Goal: Use online tool/utility: Utilize a website feature to perform a specific function

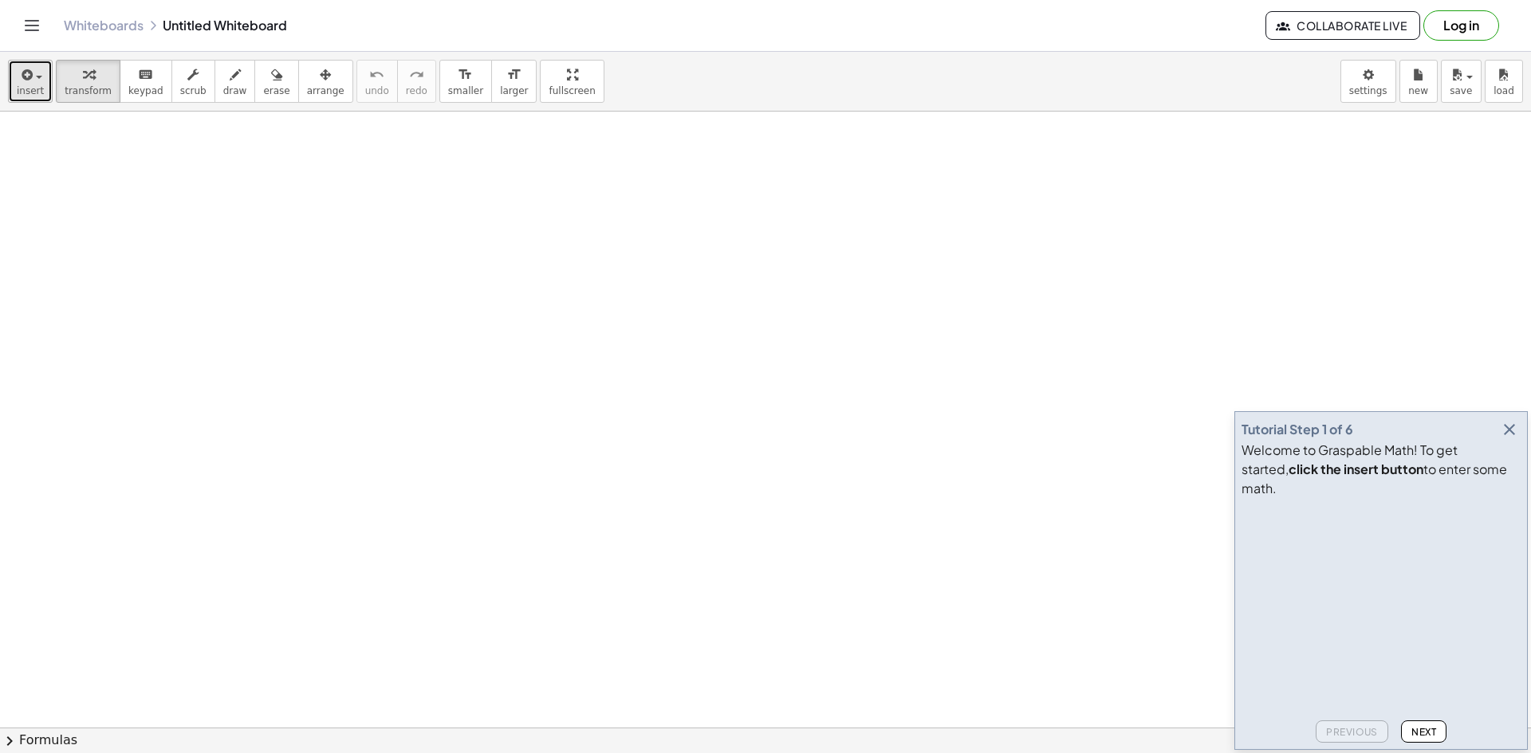
click at [17, 86] on span "insert" at bounding box center [30, 90] width 27 height 11
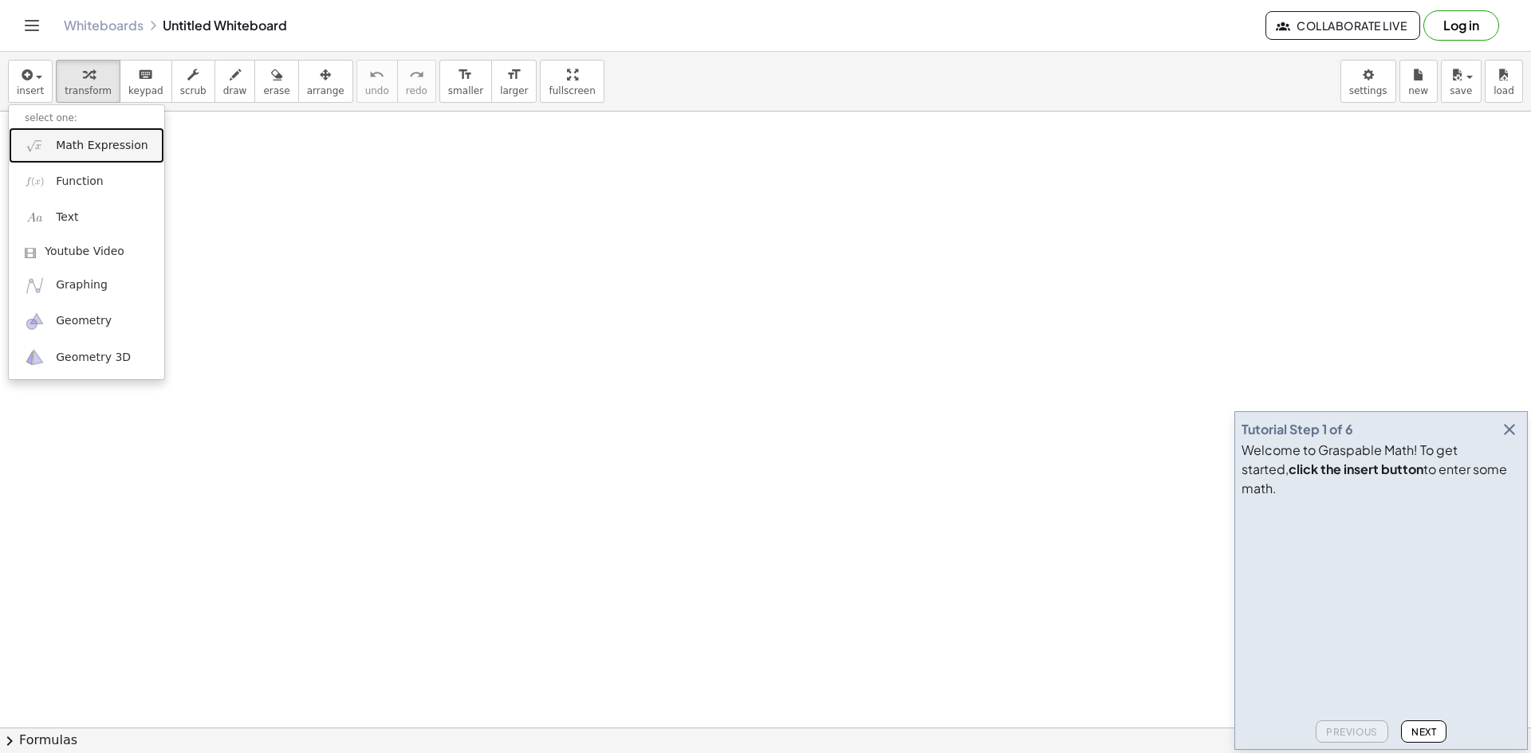
click at [73, 151] on span "Math Expression" at bounding box center [102, 146] width 92 height 16
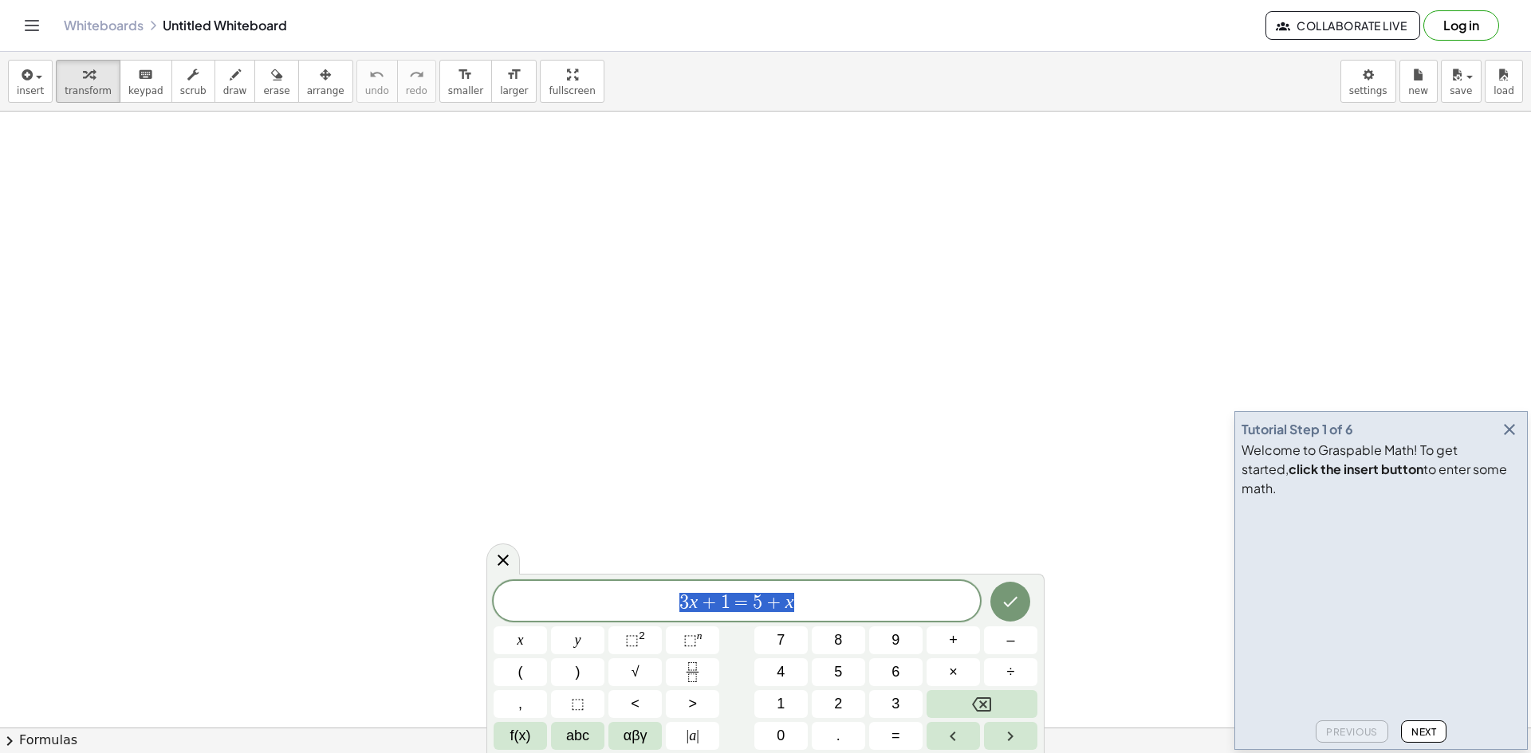
drag, startPoint x: 845, startPoint y: 605, endPoint x: 645, endPoint y: 592, distance: 200.6
click at [645, 592] on span "3 x + 1 = 5 + x" at bounding box center [737, 603] width 486 height 22
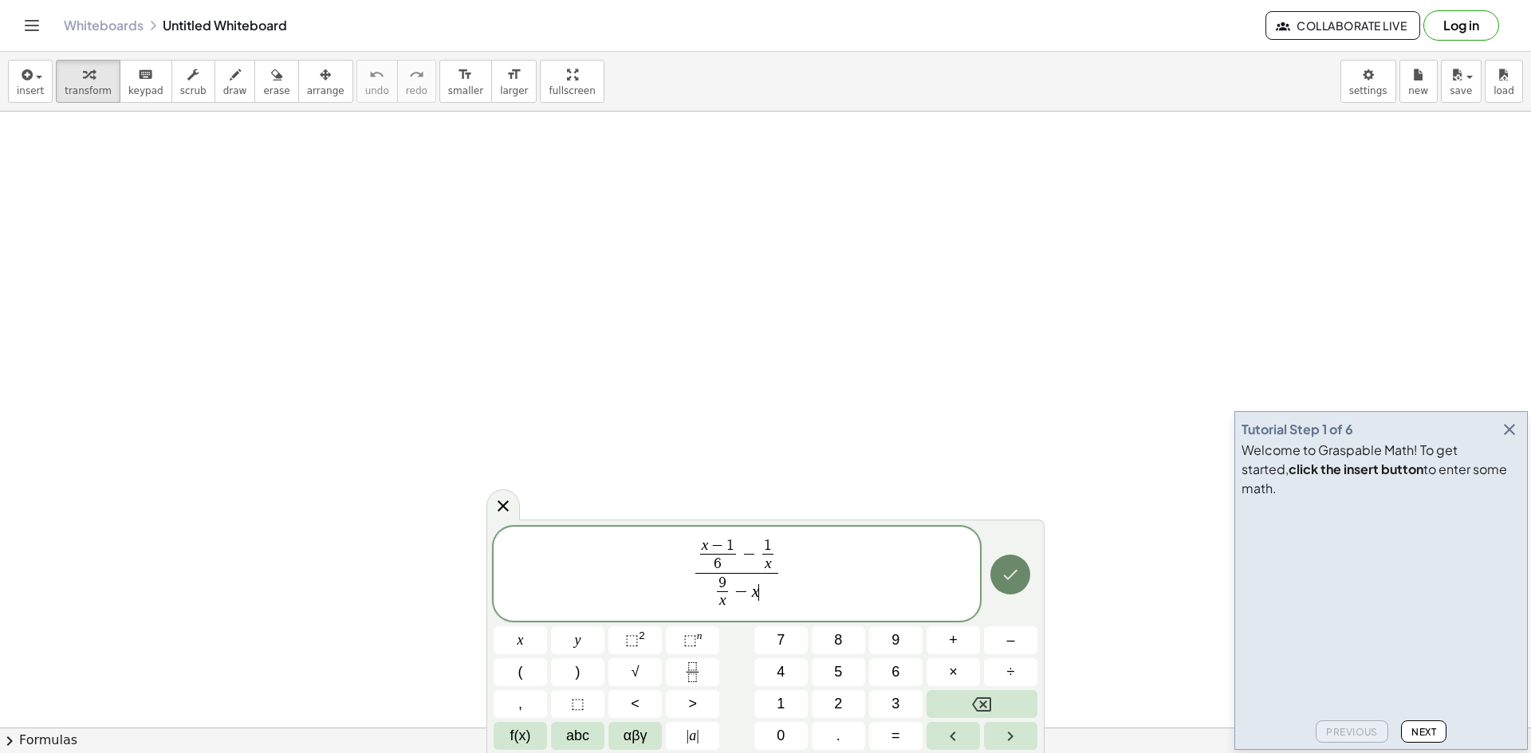
click at [1017, 579] on icon "Done" at bounding box center [1010, 574] width 19 height 19
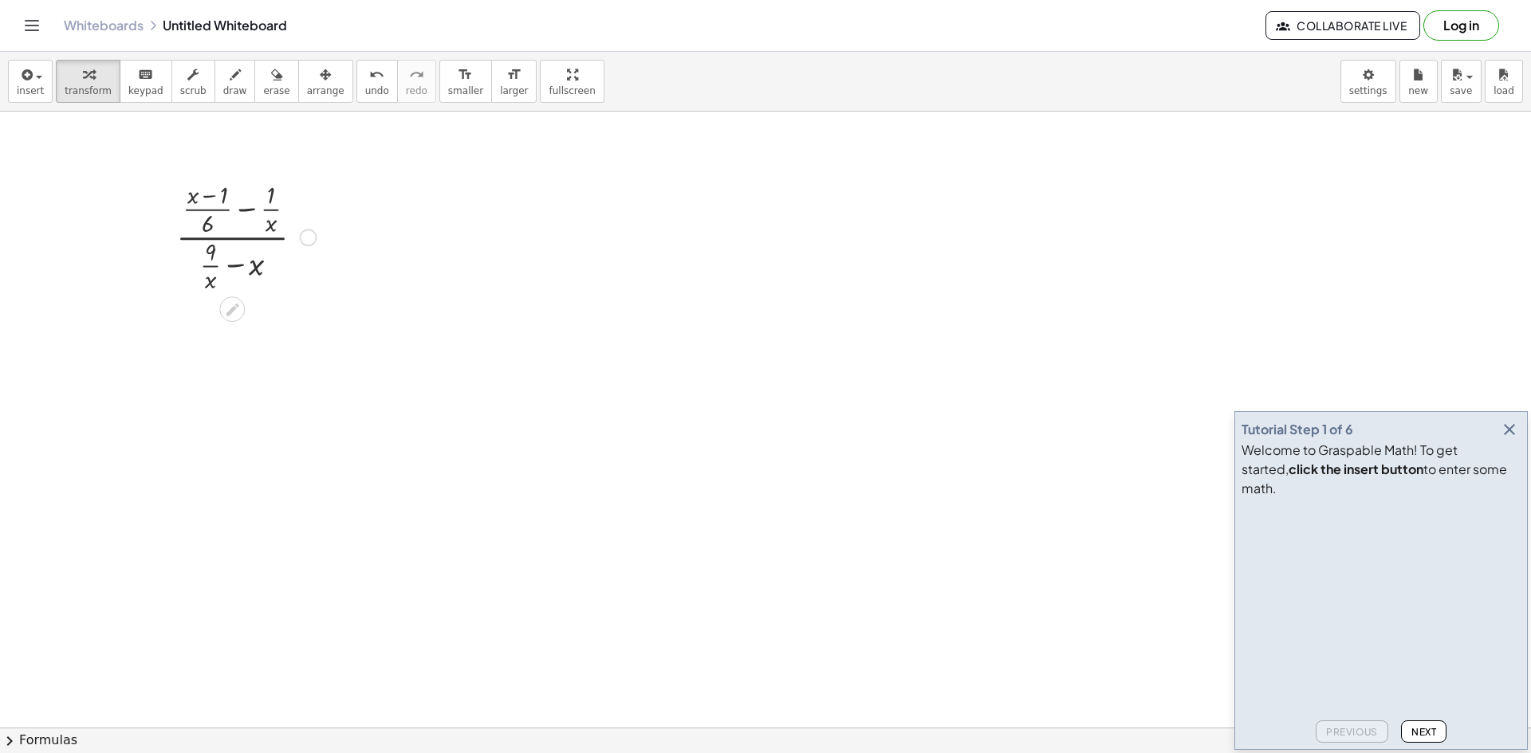
click at [214, 277] on div at bounding box center [246, 236] width 156 height 118
click at [206, 262] on div at bounding box center [246, 236] width 156 height 118
click at [211, 230] on div at bounding box center [246, 236] width 156 height 118
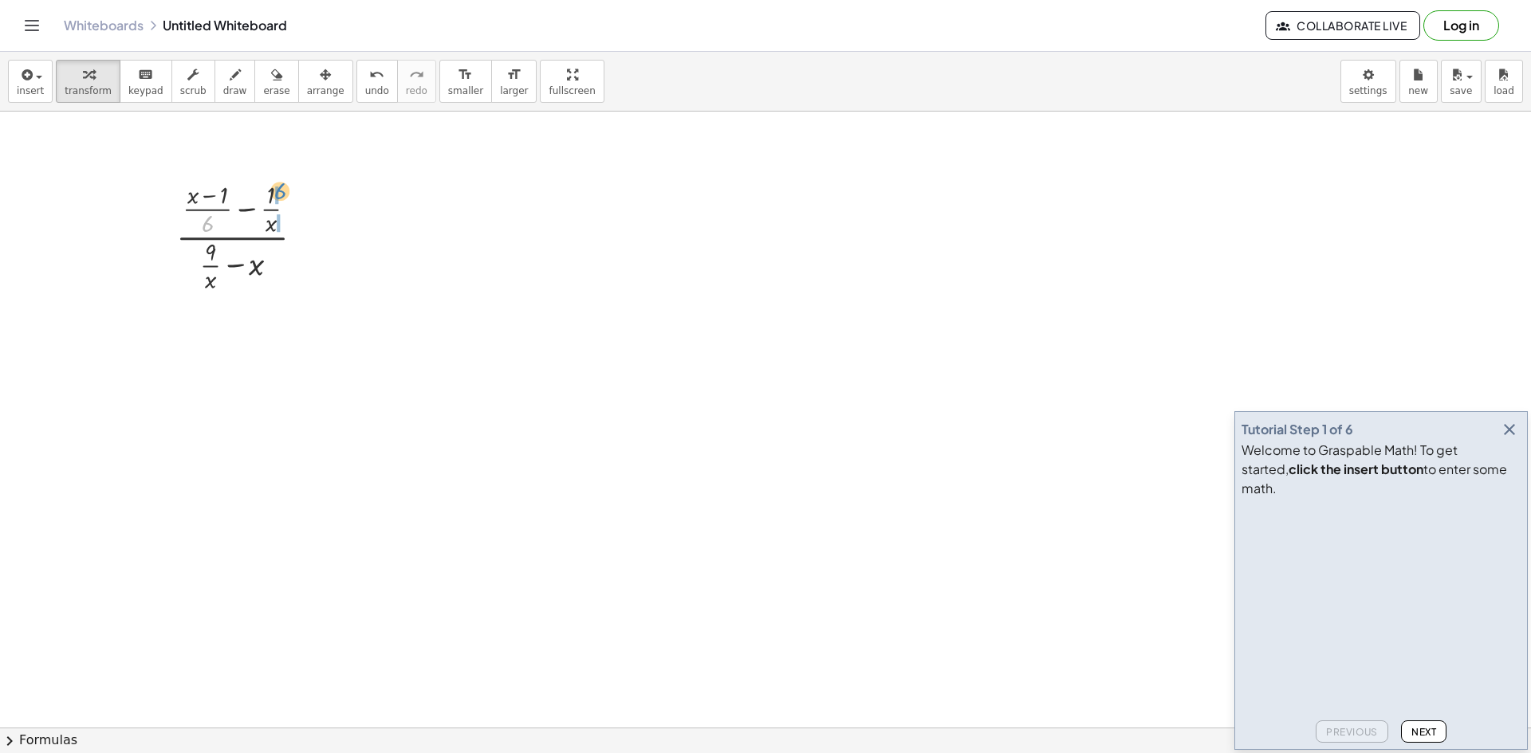
drag, startPoint x: 211, startPoint y: 228, endPoint x: 283, endPoint y: 195, distance: 79.6
click at [283, 195] on div at bounding box center [246, 236] width 156 height 118
click at [273, 344] on div at bounding box center [246, 354] width 168 height 118
click at [271, 344] on div at bounding box center [246, 354] width 168 height 118
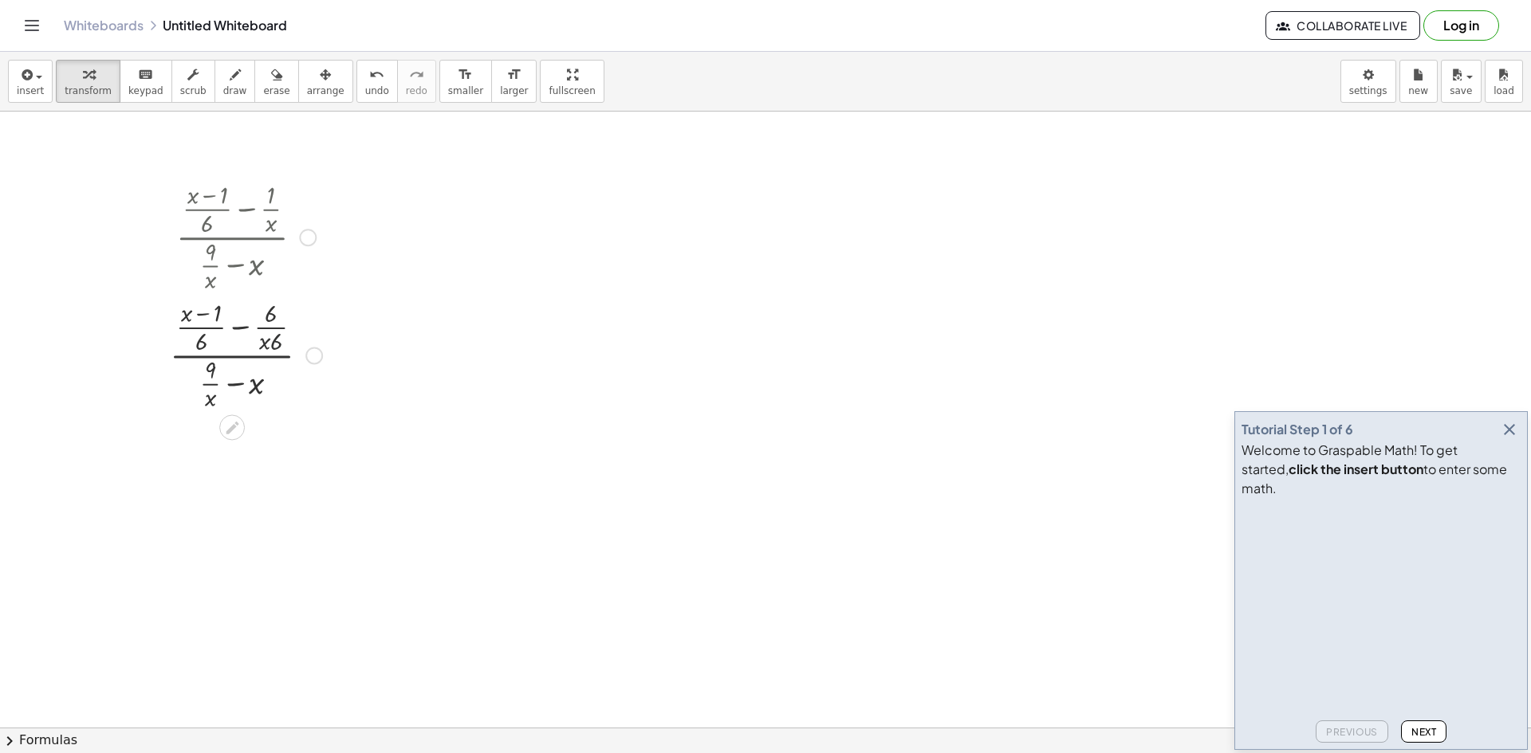
click at [271, 344] on div at bounding box center [246, 354] width 168 height 118
click at [264, 346] on div at bounding box center [246, 354] width 168 height 118
drag, startPoint x: 277, startPoint y: 346, endPoint x: 264, endPoint y: 347, distance: 12.8
click at [264, 347] on div at bounding box center [246, 354] width 168 height 118
click at [313, 474] on div at bounding box center [314, 475] width 18 height 18
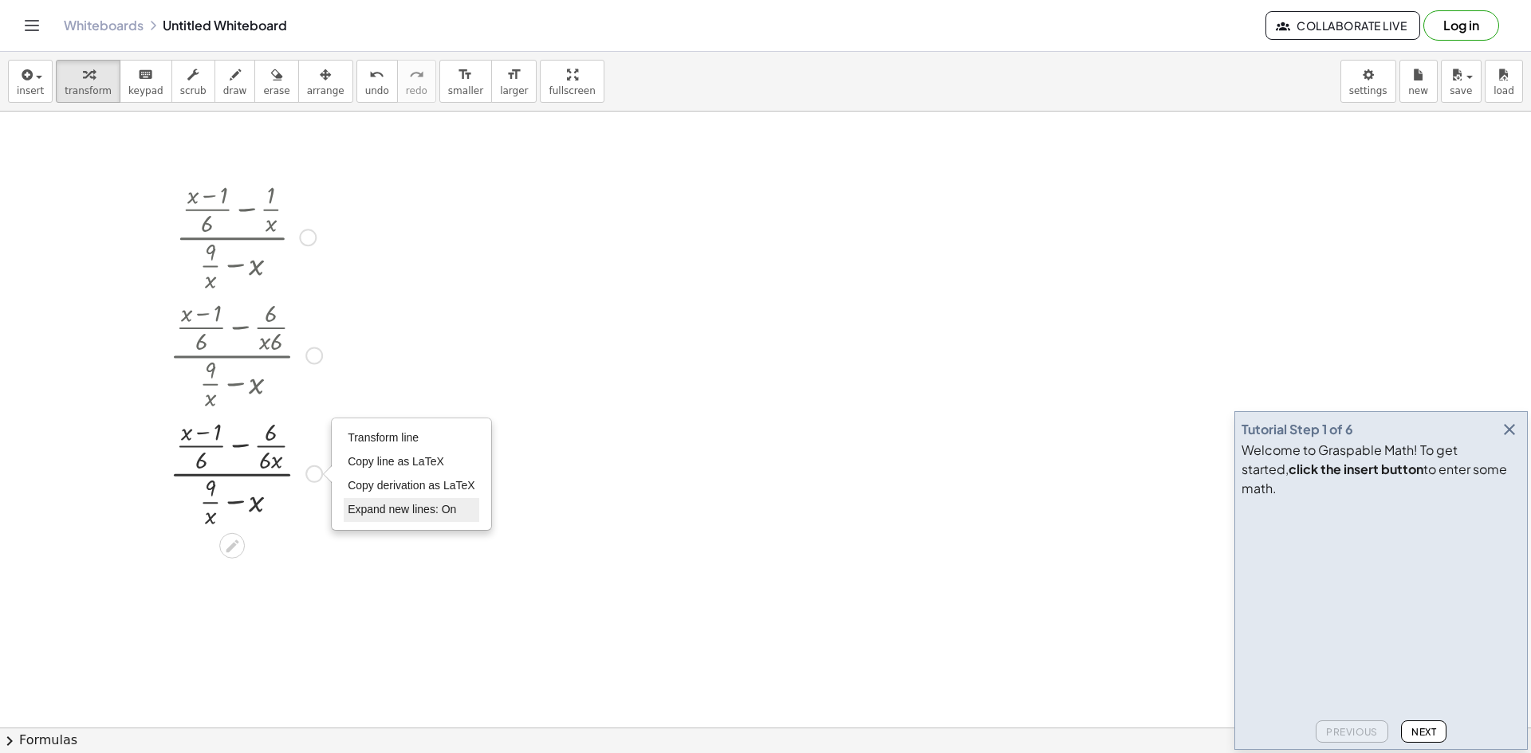
click at [399, 509] on span "Expand new lines: On" at bounding box center [402, 509] width 108 height 13
drag, startPoint x: 274, startPoint y: 462, endPoint x: 223, endPoint y: 442, distance: 55.1
click at [223, 442] on div at bounding box center [246, 473] width 168 height 118
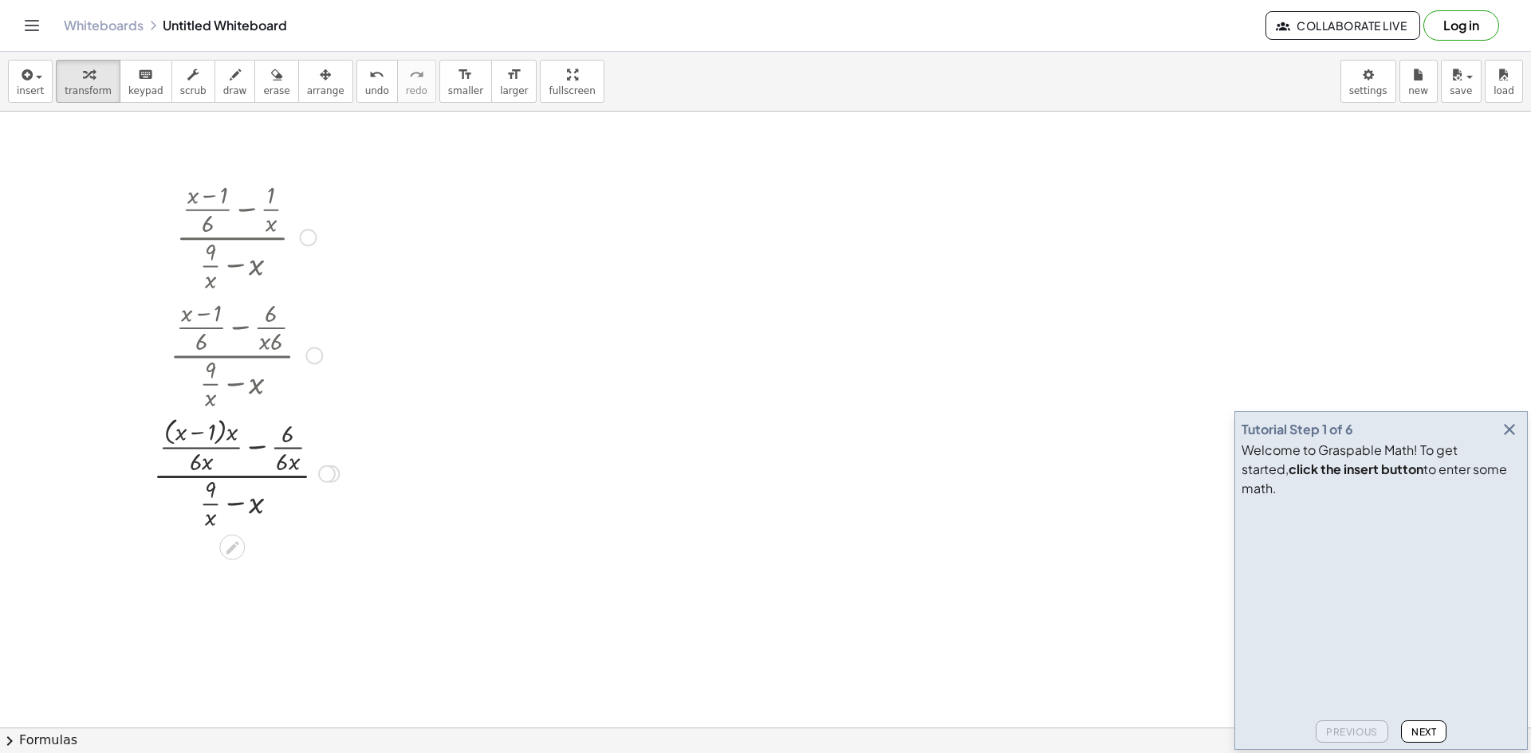
click at [226, 435] on div at bounding box center [246, 473] width 202 height 122
click at [250, 448] on div at bounding box center [246, 473] width 202 height 122
click at [237, 436] on div at bounding box center [246, 473] width 174 height 122
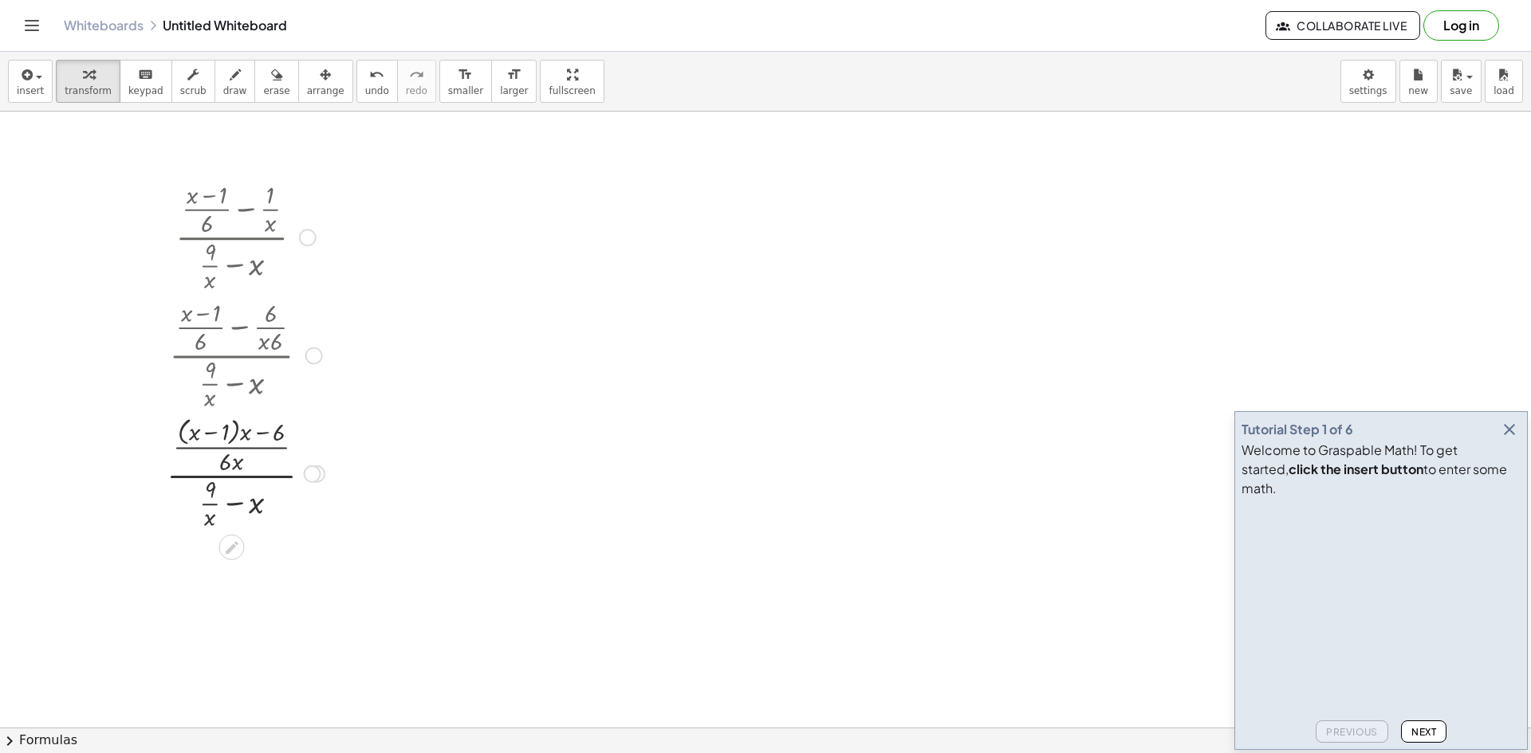
click at [240, 433] on div at bounding box center [246, 473] width 174 height 122
drag, startPoint x: 243, startPoint y: 433, endPoint x: 224, endPoint y: 436, distance: 19.4
click at [224, 436] on div at bounding box center [246, 473] width 174 height 122
click at [202, 436] on div at bounding box center [246, 473] width 168 height 118
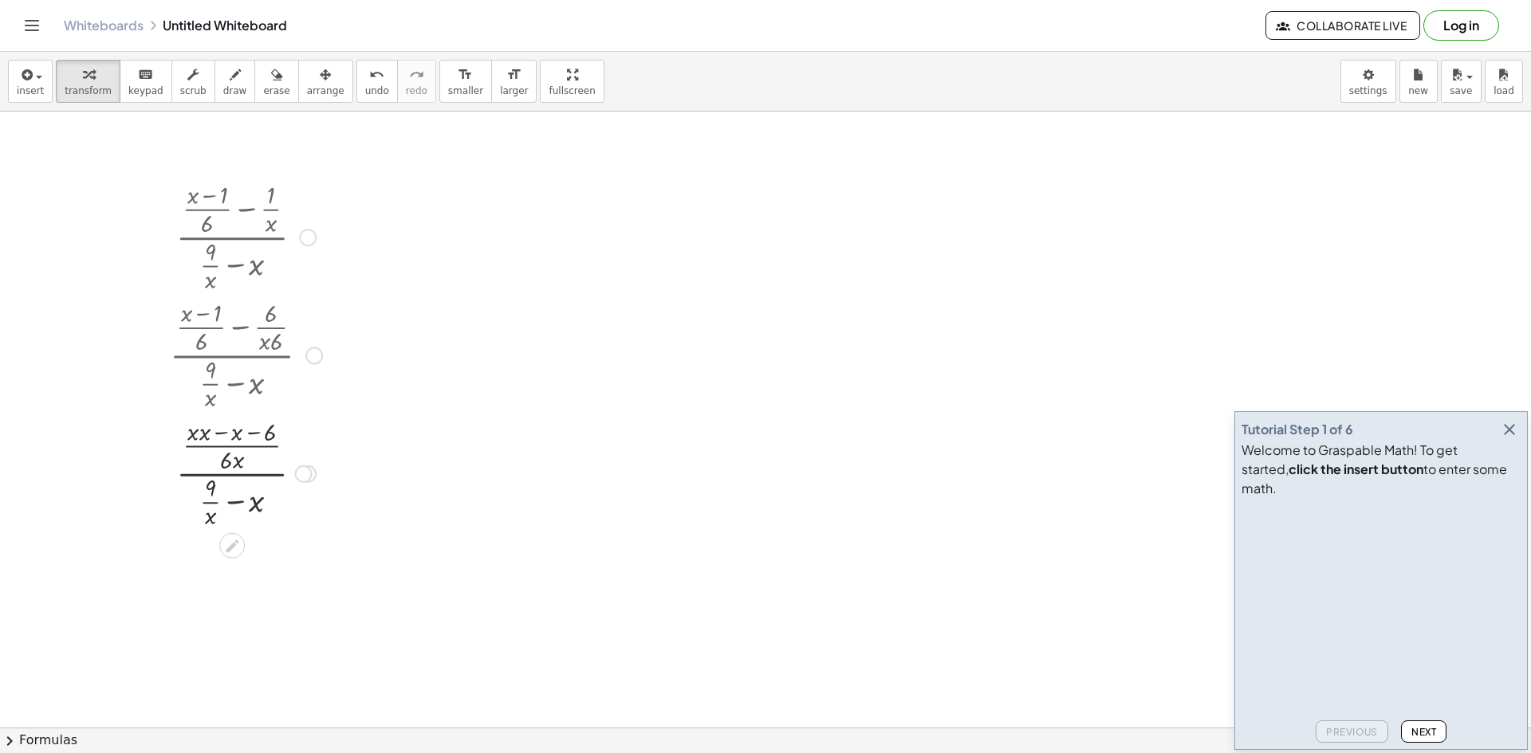
click at [202, 436] on div at bounding box center [246, 473] width 168 height 118
click at [233, 436] on div at bounding box center [246, 473] width 168 height 118
click at [238, 435] on div at bounding box center [246, 473] width 168 height 118
click at [215, 519] on div at bounding box center [246, 473] width 168 height 118
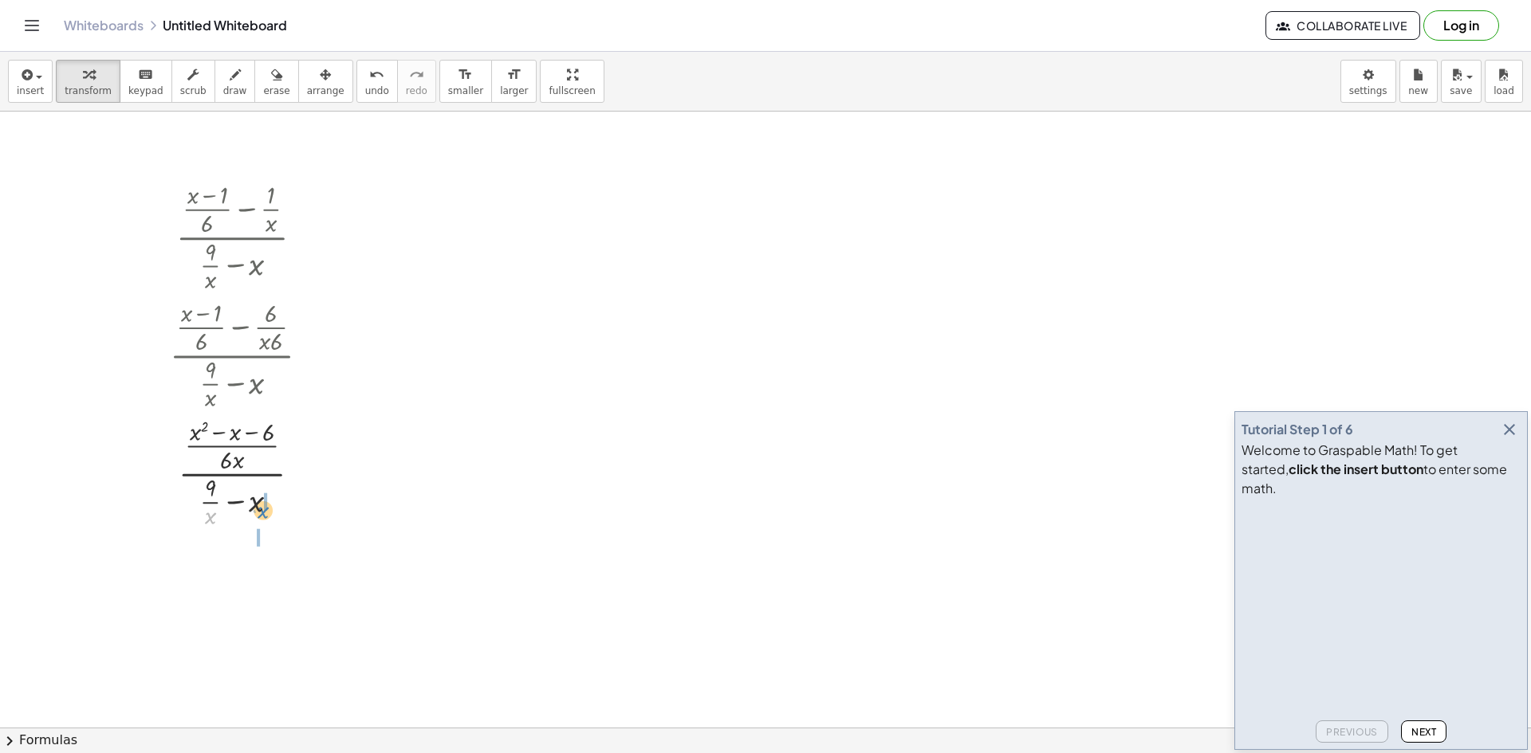
drag, startPoint x: 214, startPoint y: 520, endPoint x: 267, endPoint y: 516, distance: 52.8
click at [267, 516] on div at bounding box center [246, 473] width 168 height 118
click at [256, 497] on div at bounding box center [246, 473] width 168 height 118
click at [256, 489] on div at bounding box center [246, 473] width 168 height 118
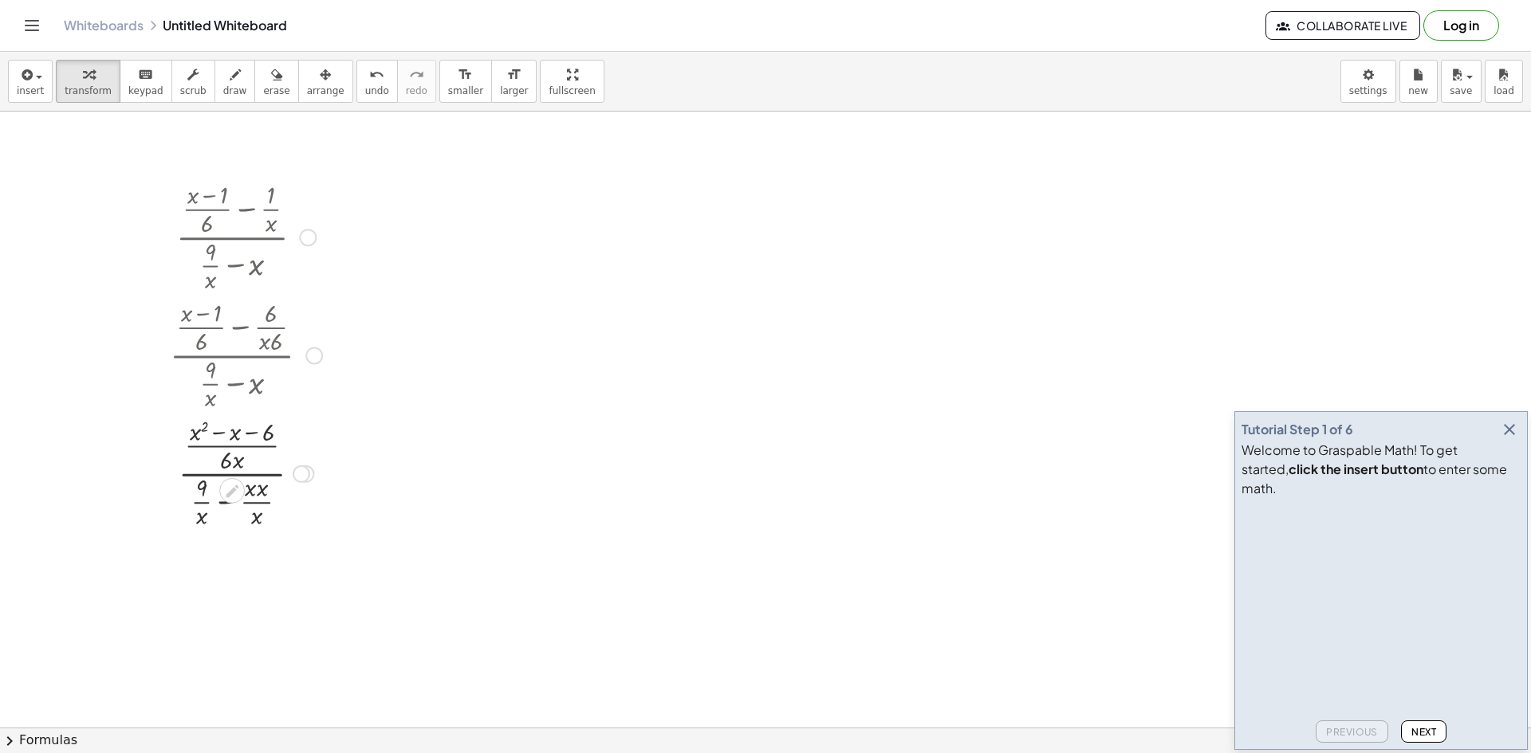
click at [256, 489] on div at bounding box center [246, 473] width 168 height 118
click at [258, 488] on div at bounding box center [246, 473] width 168 height 118
click at [221, 511] on div at bounding box center [246, 473] width 168 height 118
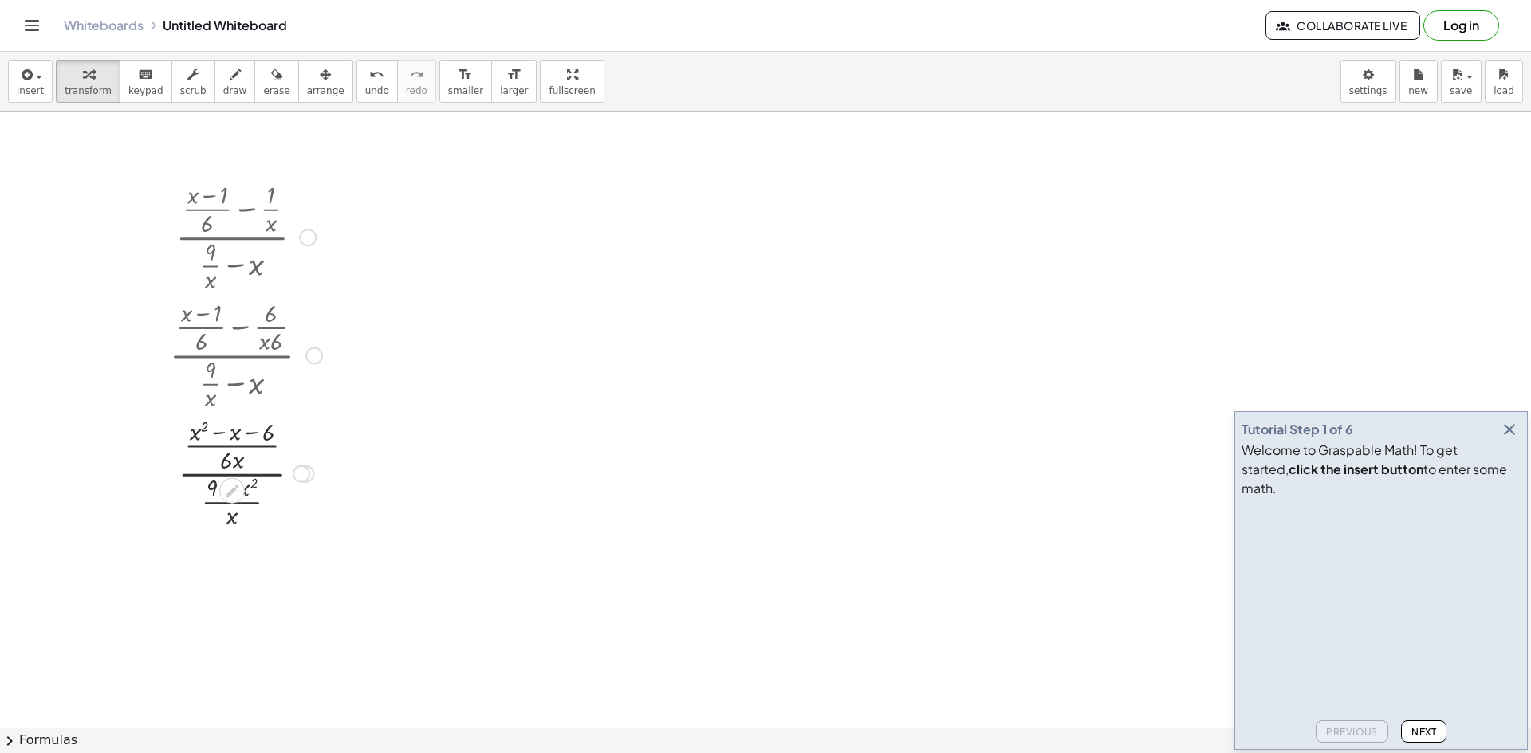
click at [240, 517] on div at bounding box center [246, 473] width 168 height 118
click at [226, 518] on div at bounding box center [246, 473] width 168 height 118
drag, startPoint x: 231, startPoint y: 465, endPoint x: 235, endPoint y: 521, distance: 56.8
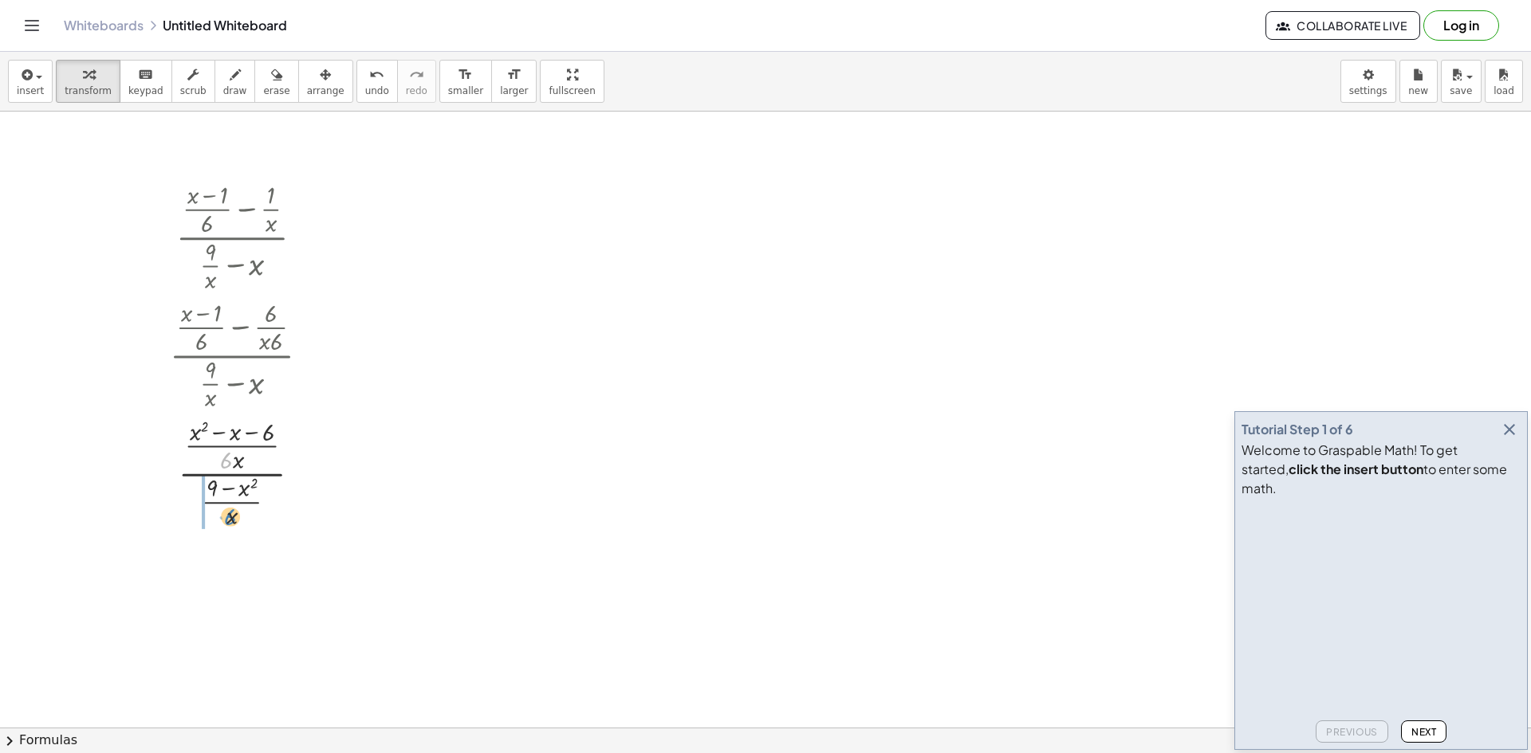
click at [235, 521] on div at bounding box center [246, 473] width 168 height 118
click at [208, 498] on div at bounding box center [246, 473] width 168 height 118
click at [208, 498] on div at bounding box center [246, 473] width 168 height 122
click at [212, 489] on div at bounding box center [246, 473] width 168 height 118
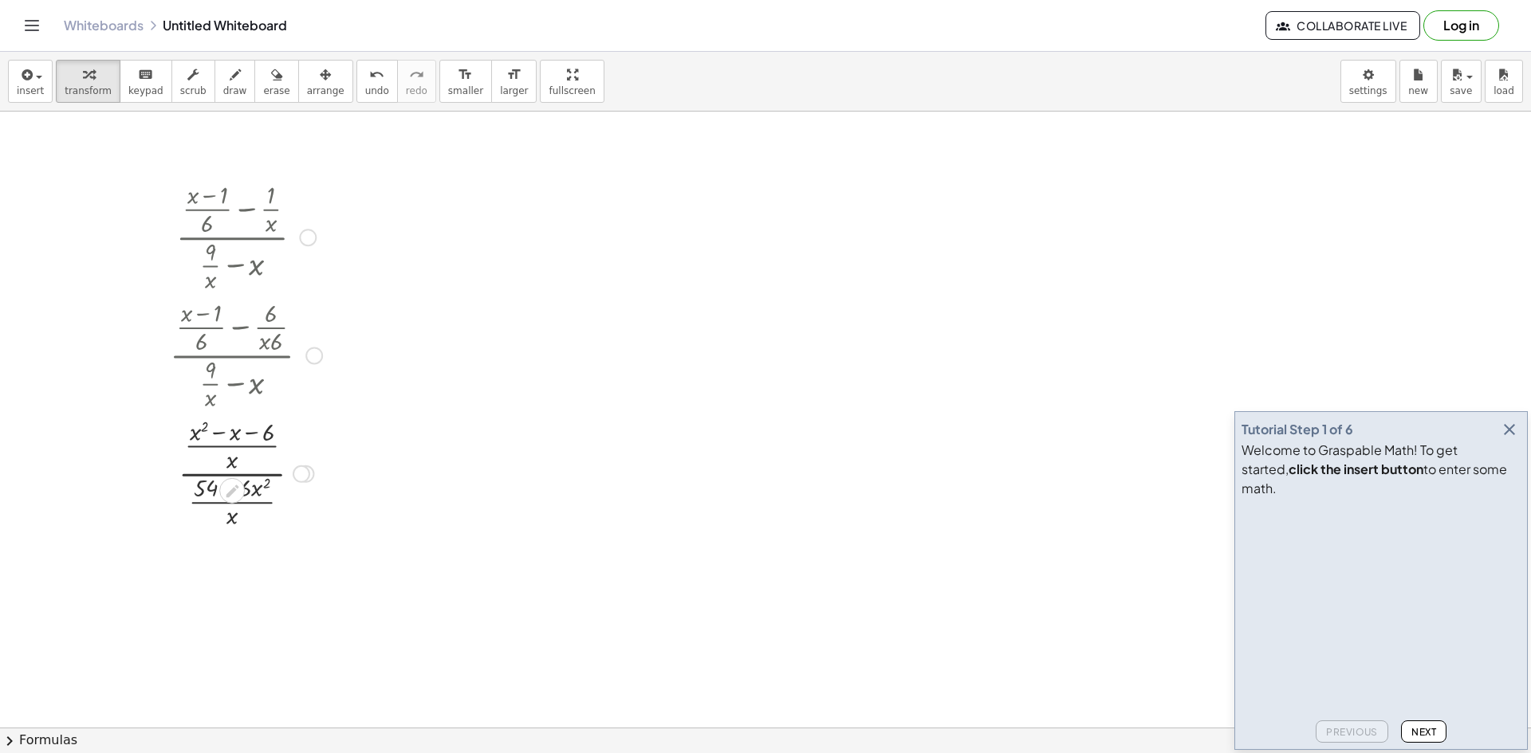
click at [255, 489] on div at bounding box center [246, 473] width 168 height 118
click at [255, 495] on div at bounding box center [246, 473] width 168 height 118
click at [256, 493] on div at bounding box center [246, 473] width 168 height 118
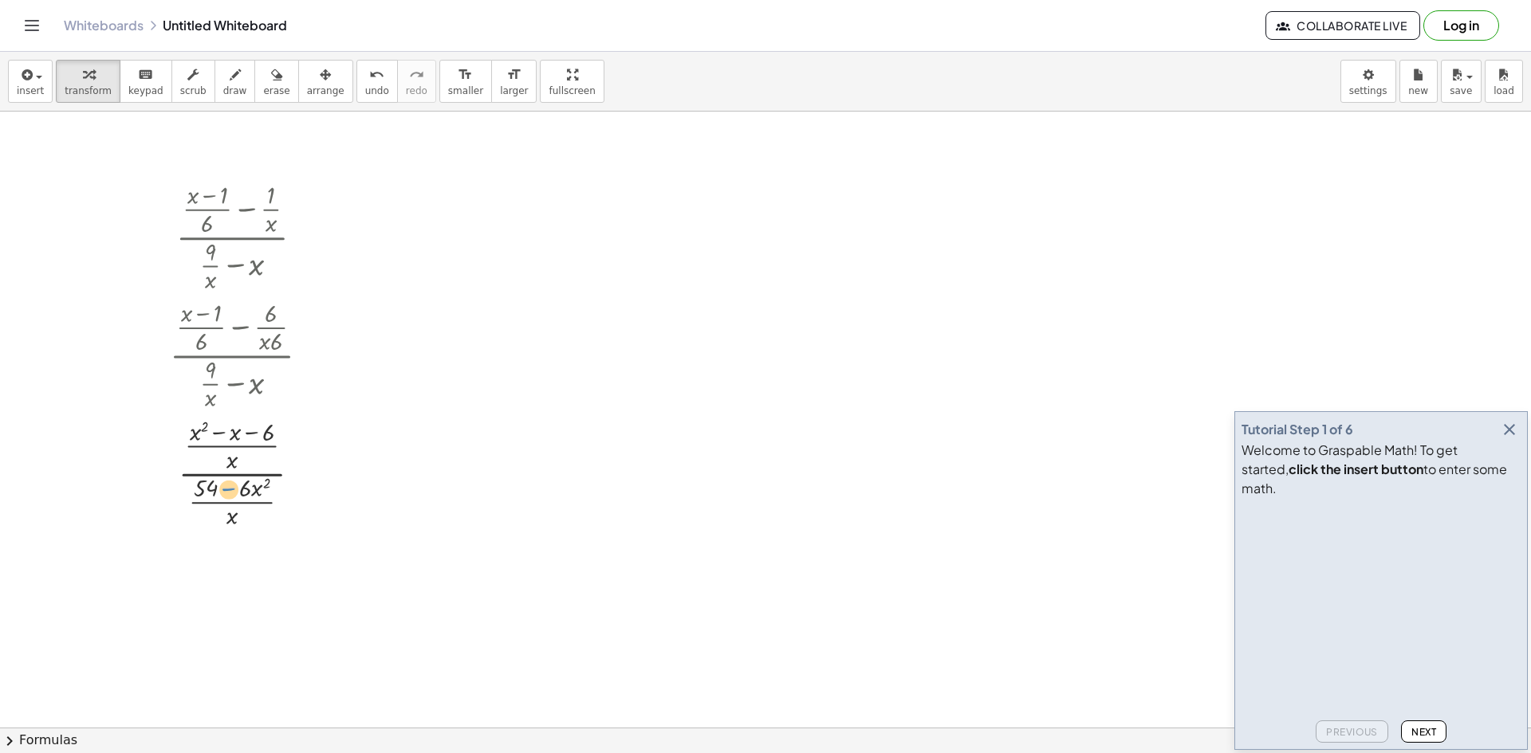
click at [225, 493] on div at bounding box center [246, 473] width 168 height 118
drag, startPoint x: 227, startPoint y: 523, endPoint x: 242, endPoint y: 459, distance: 65.6
click at [242, 459] on div at bounding box center [246, 473] width 168 height 118
click at [279, 458] on div at bounding box center [246, 472] width 168 height 99
click at [279, 458] on div at bounding box center [245, 473] width 185 height 102
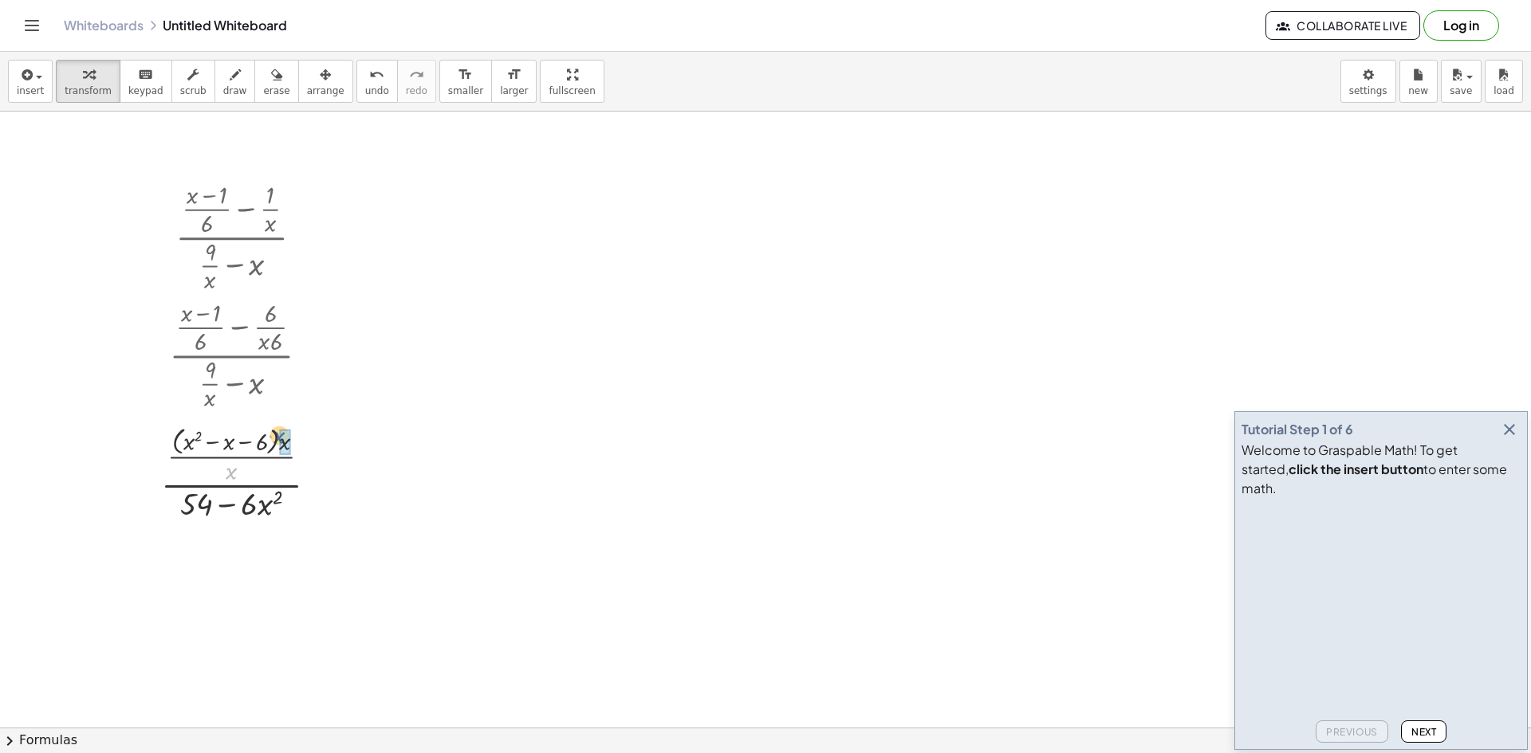
drag, startPoint x: 233, startPoint y: 476, endPoint x: 285, endPoint y: 442, distance: 62.8
click at [248, 491] on div at bounding box center [246, 473] width 170 height 80
click at [282, 452] on div at bounding box center [246, 473] width 170 height 80
drag, startPoint x: 249, startPoint y: 494, endPoint x: 167, endPoint y: 495, distance: 82.1
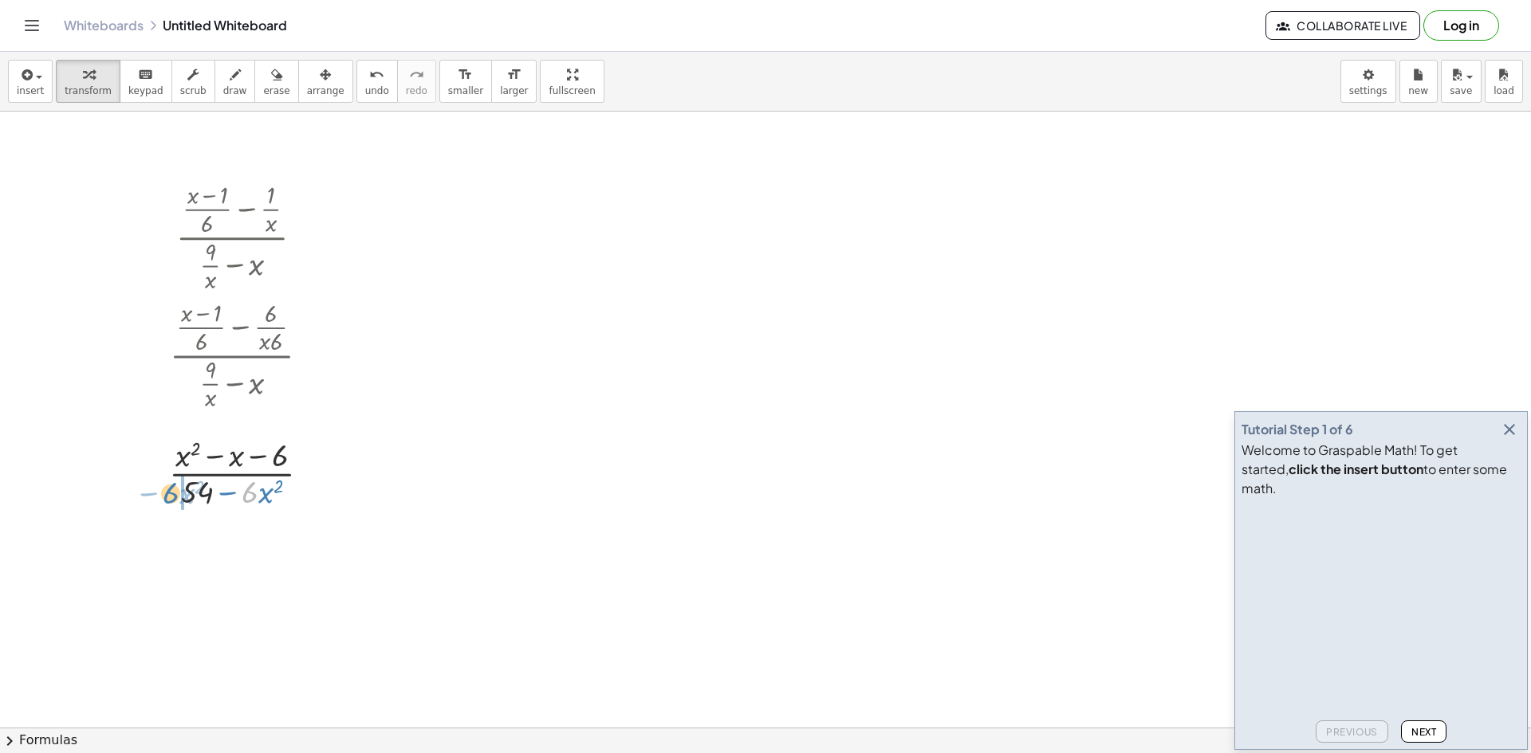
click at [169, 495] on div at bounding box center [246, 473] width 170 height 80
click at [203, 494] on div at bounding box center [245, 473] width 187 height 80
drag, startPoint x: 197, startPoint y: 496, endPoint x: 278, endPoint y: 508, distance: 82.2
drag, startPoint x: 292, startPoint y: 497, endPoint x: 163, endPoint y: 499, distance: 128.4
click at [254, 493] on div at bounding box center [246, 472] width 199 height 83
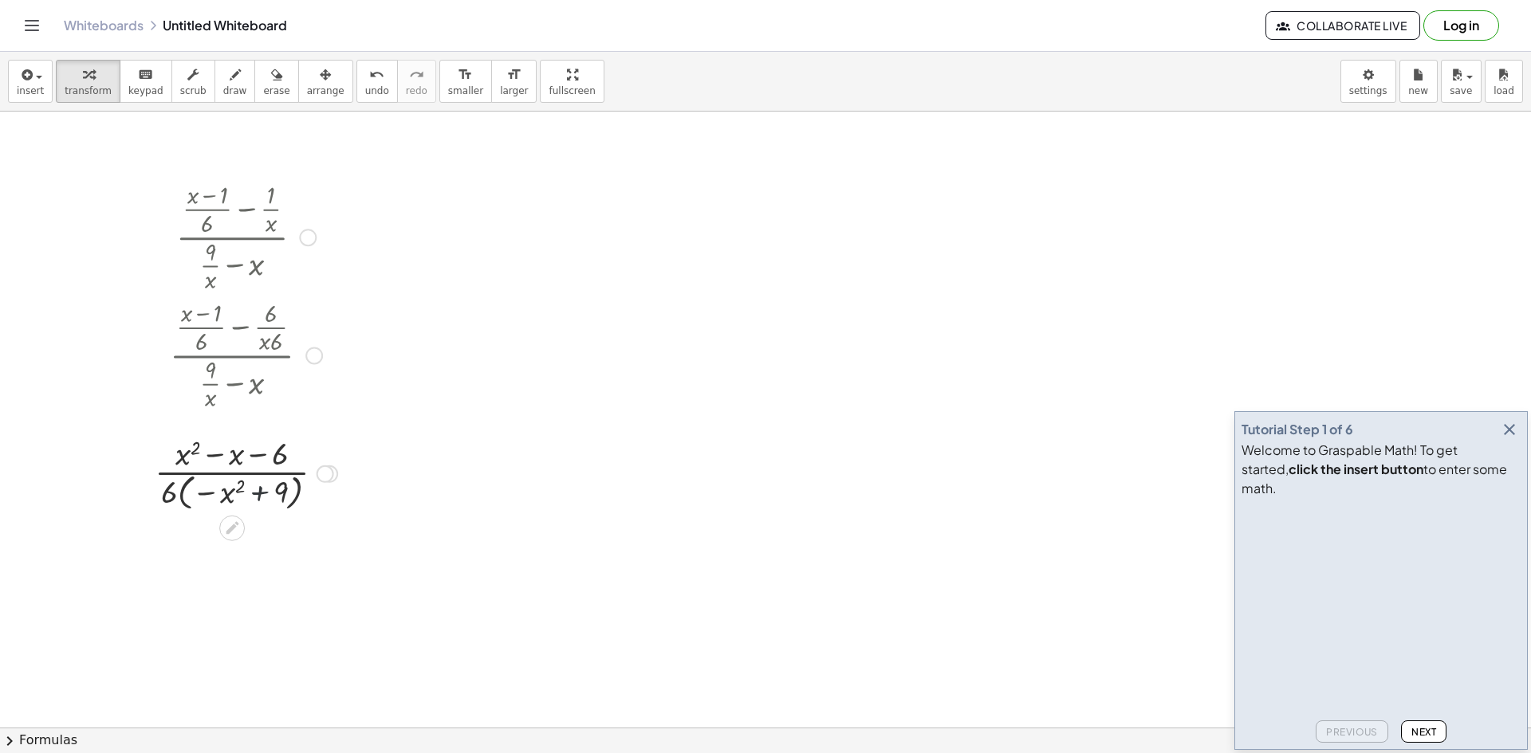
click at [254, 493] on div at bounding box center [246, 472] width 199 height 83
click at [225, 498] on div at bounding box center [246, 472] width 199 height 83
click at [235, 492] on div at bounding box center [246, 472] width 199 height 83
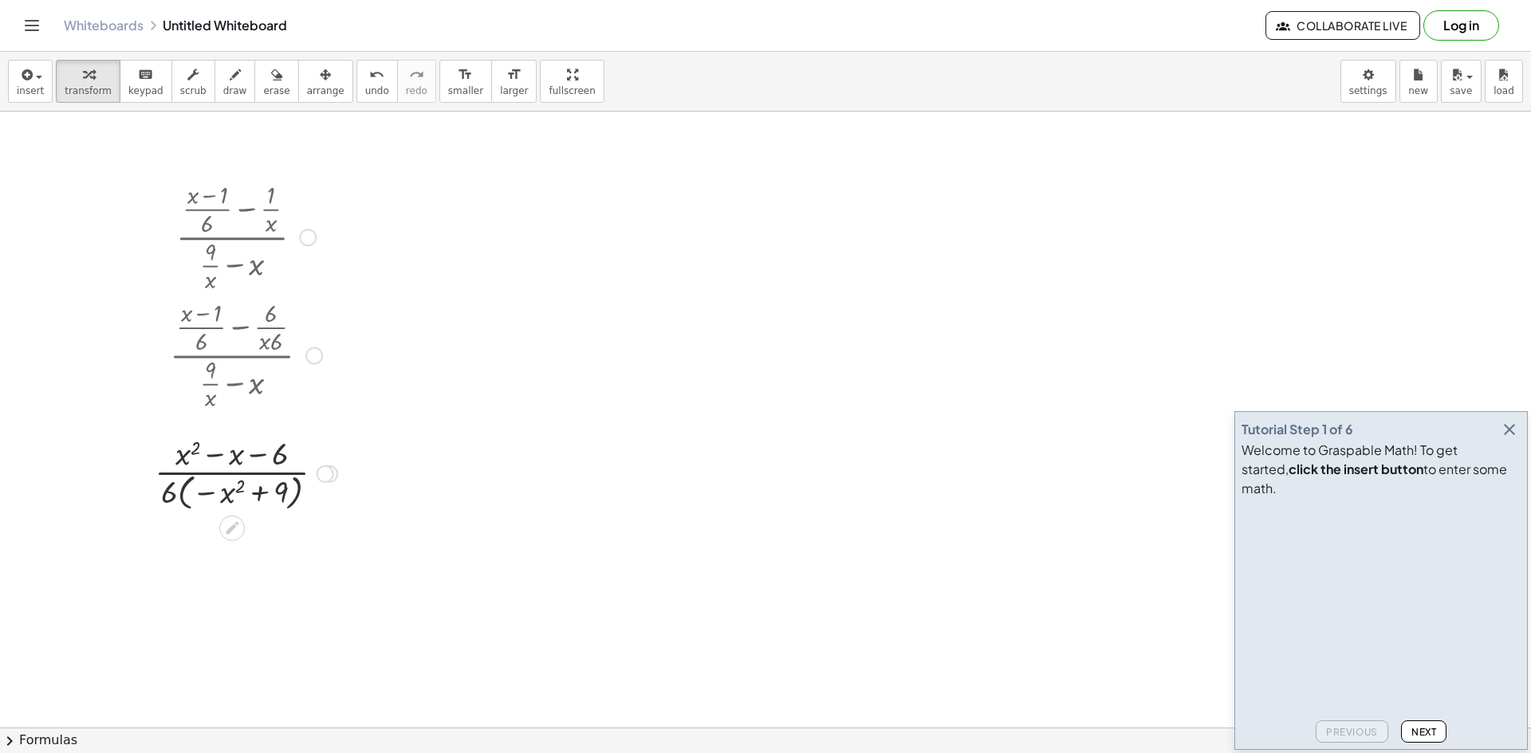
click at [278, 496] on div at bounding box center [246, 472] width 199 height 83
click at [279, 499] on div at bounding box center [246, 472] width 199 height 83
click at [207, 454] on div at bounding box center [246, 472] width 199 height 83
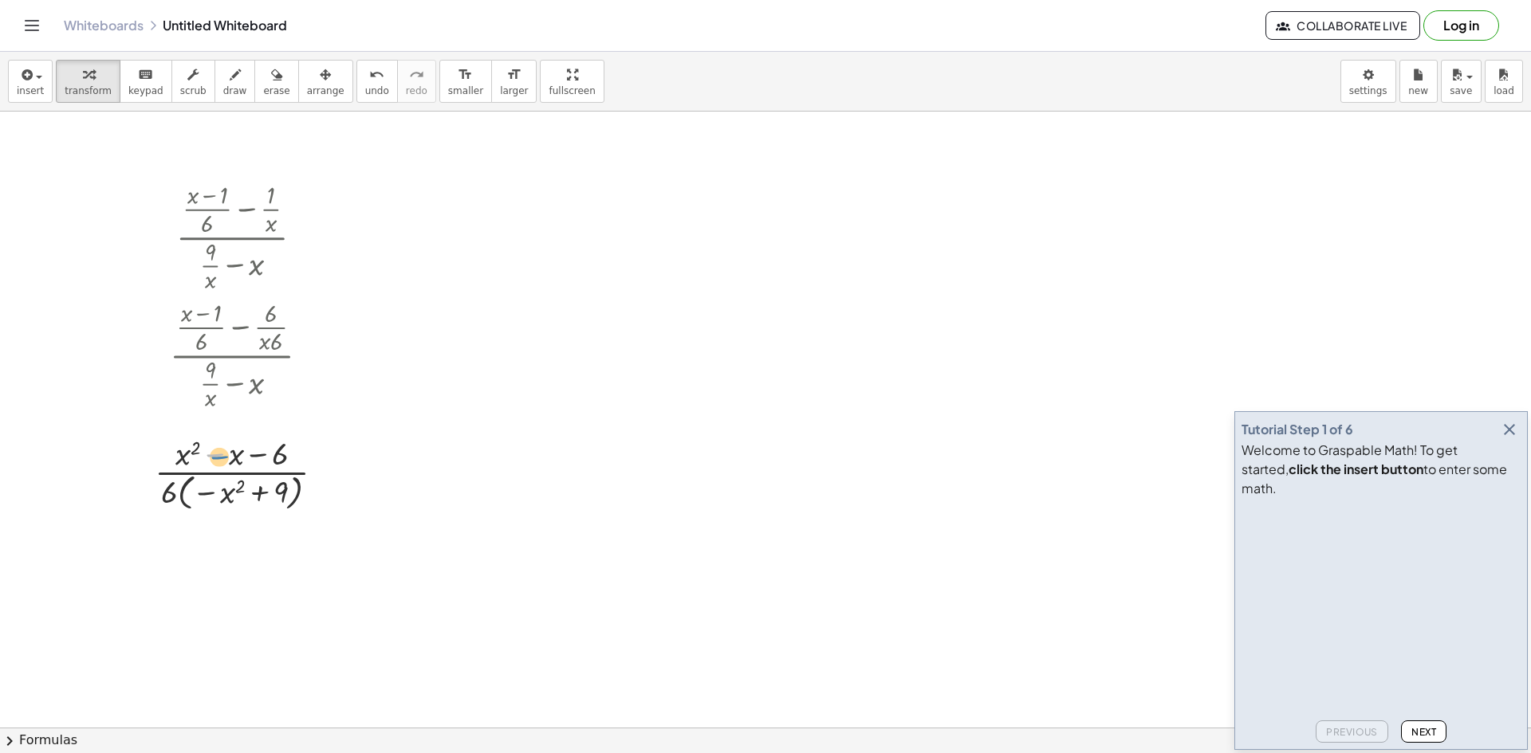
click at [211, 457] on div at bounding box center [246, 472] width 199 height 83
drag, startPoint x: 270, startPoint y: 458, endPoint x: 300, endPoint y: 462, distance: 29.8
click at [300, 462] on div at bounding box center [246, 472] width 199 height 83
click at [235, 454] on div at bounding box center [246, 472] width 199 height 83
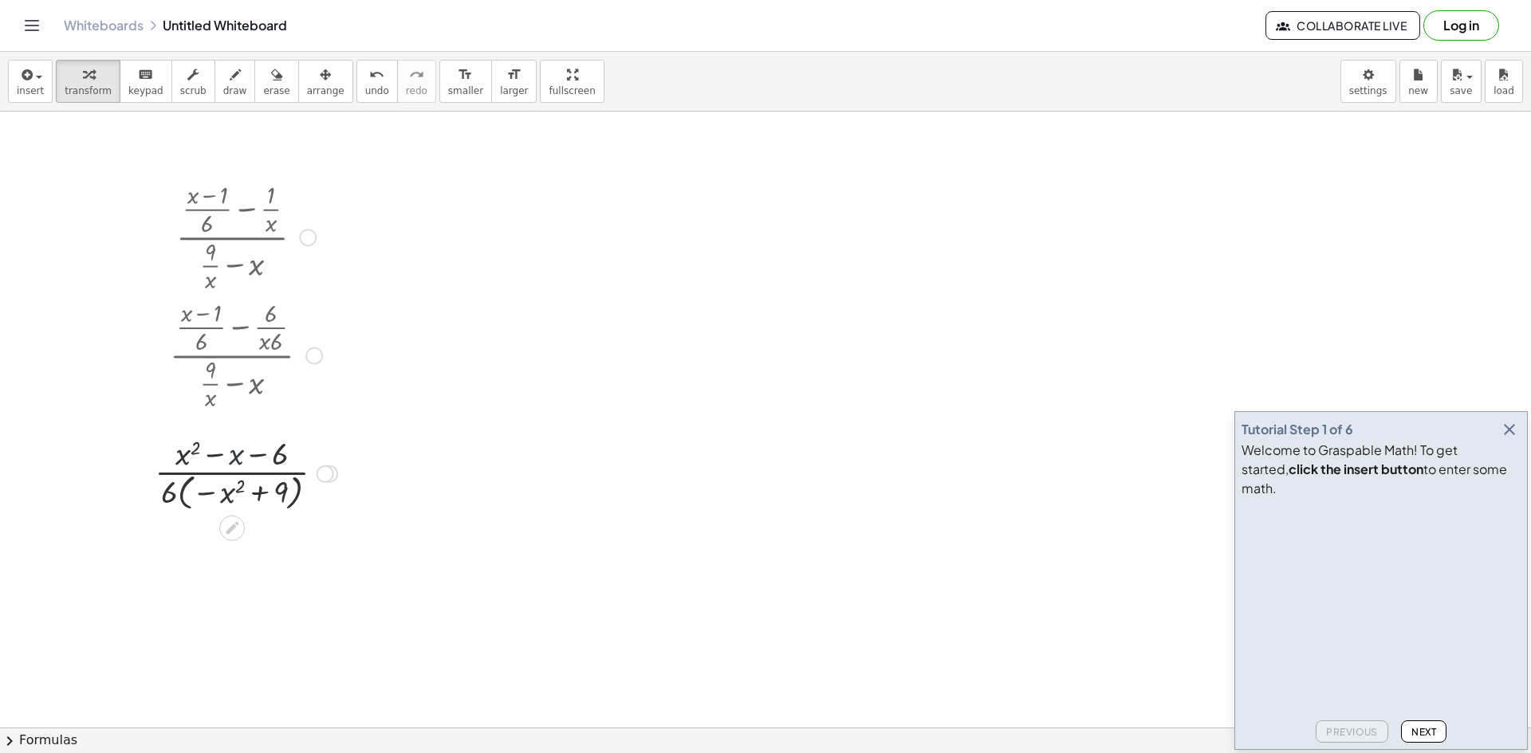
click at [200, 454] on div at bounding box center [246, 472] width 199 height 83
drag, startPoint x: 199, startPoint y: 454, endPoint x: 290, endPoint y: 514, distance: 109.9
click at [290, 514] on div "· ( + · ( + x − 1 ) · 6 − · 1 · x ) · ( + · 9 · x − x ) · ( + · ( + x − 1 ) · 6…" at bounding box center [240, 345] width 218 height 345
